Goal: Task Accomplishment & Management: Complete application form

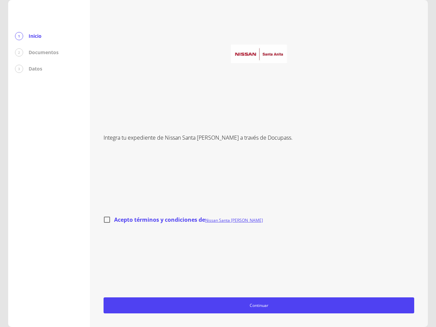
click at [218, 164] on div "Integra tu expediente de Nissan Santa [PERSON_NAME] a través de Docupass. Acept…" at bounding box center [259, 164] width 311 height 300
click at [259, 305] on span "Continuar" at bounding box center [259, 305] width 305 height 7
